Goal: Check status: Check status

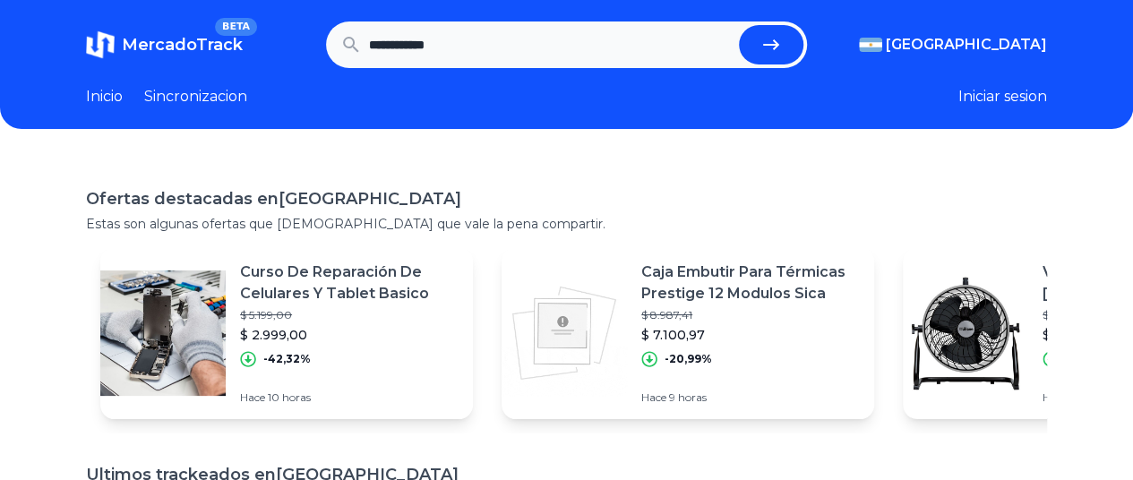
type input "**********"
click at [793, 42] on button "submit" at bounding box center [771, 44] width 64 height 39
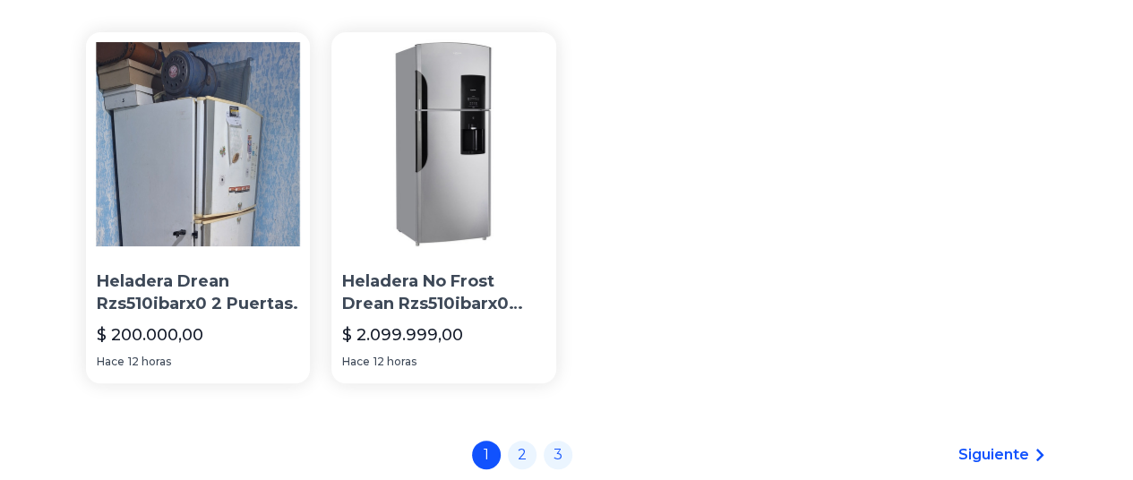
scroll to position [179, 0]
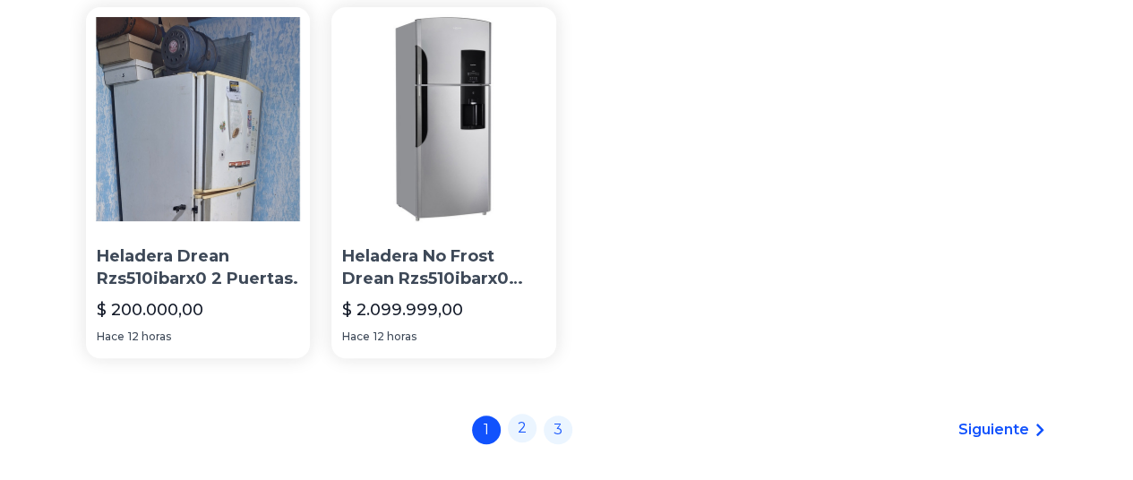
click at [528, 414] on link "2" at bounding box center [522, 428] width 29 height 29
